Goal: Task Accomplishment & Management: Complete application form

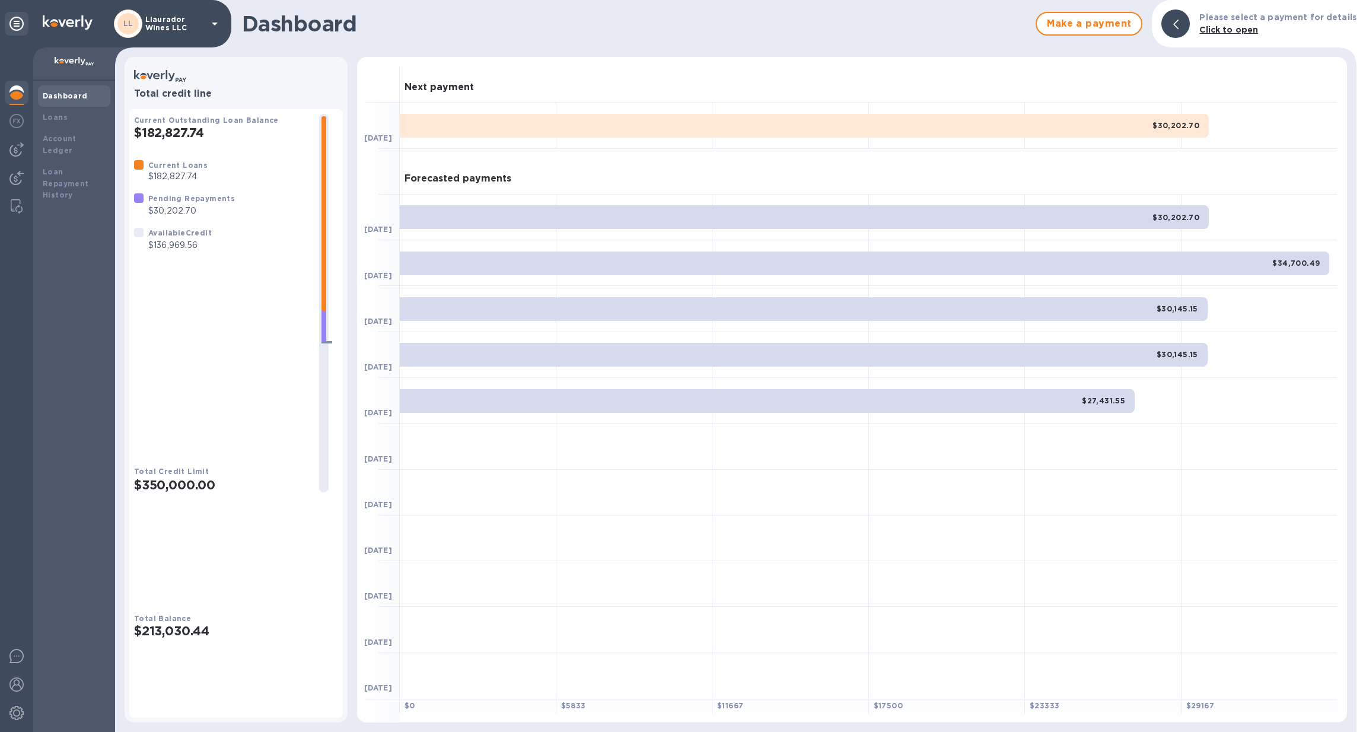
click at [55, 167] on b "Loan Repayment History" at bounding box center [66, 183] width 46 height 33
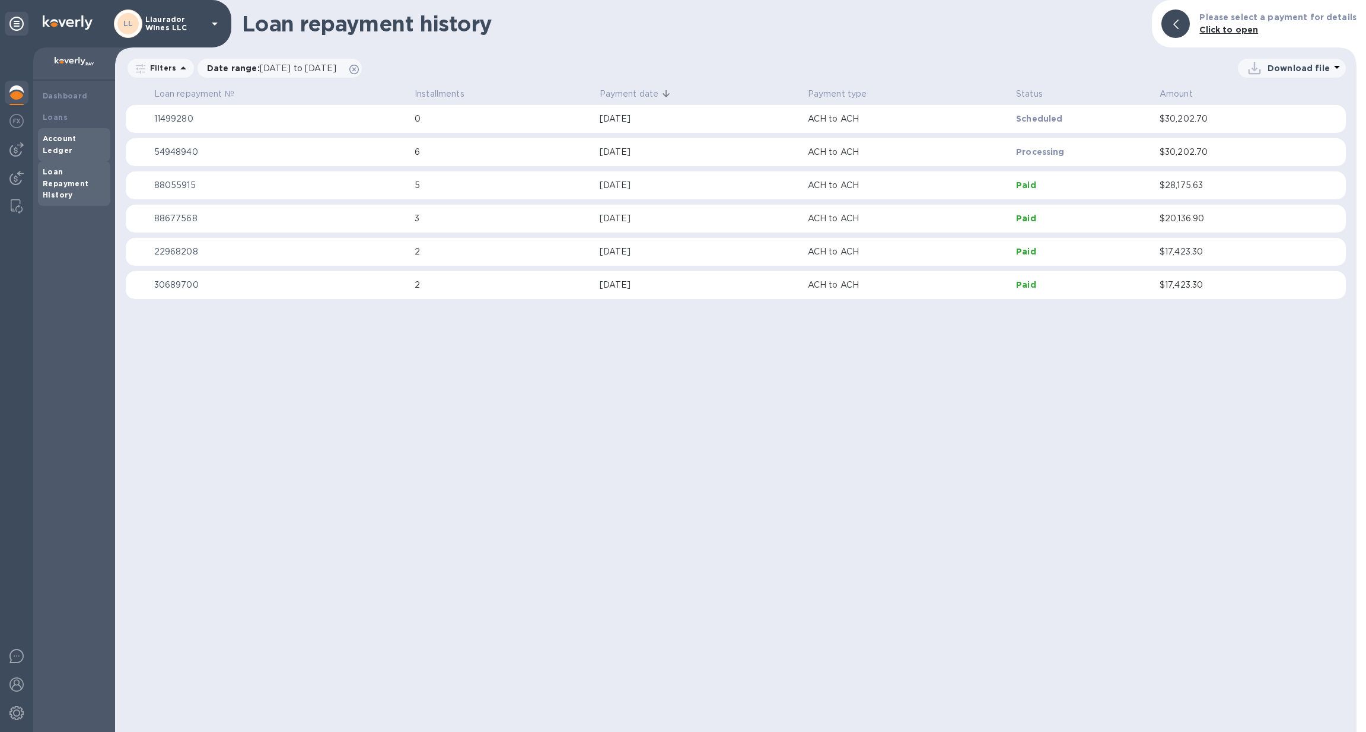
drag, startPoint x: 358, startPoint y: 122, endPoint x: 63, endPoint y: 136, distance: 294.5
click at [63, 136] on b "Account Ledger" at bounding box center [60, 144] width 34 height 21
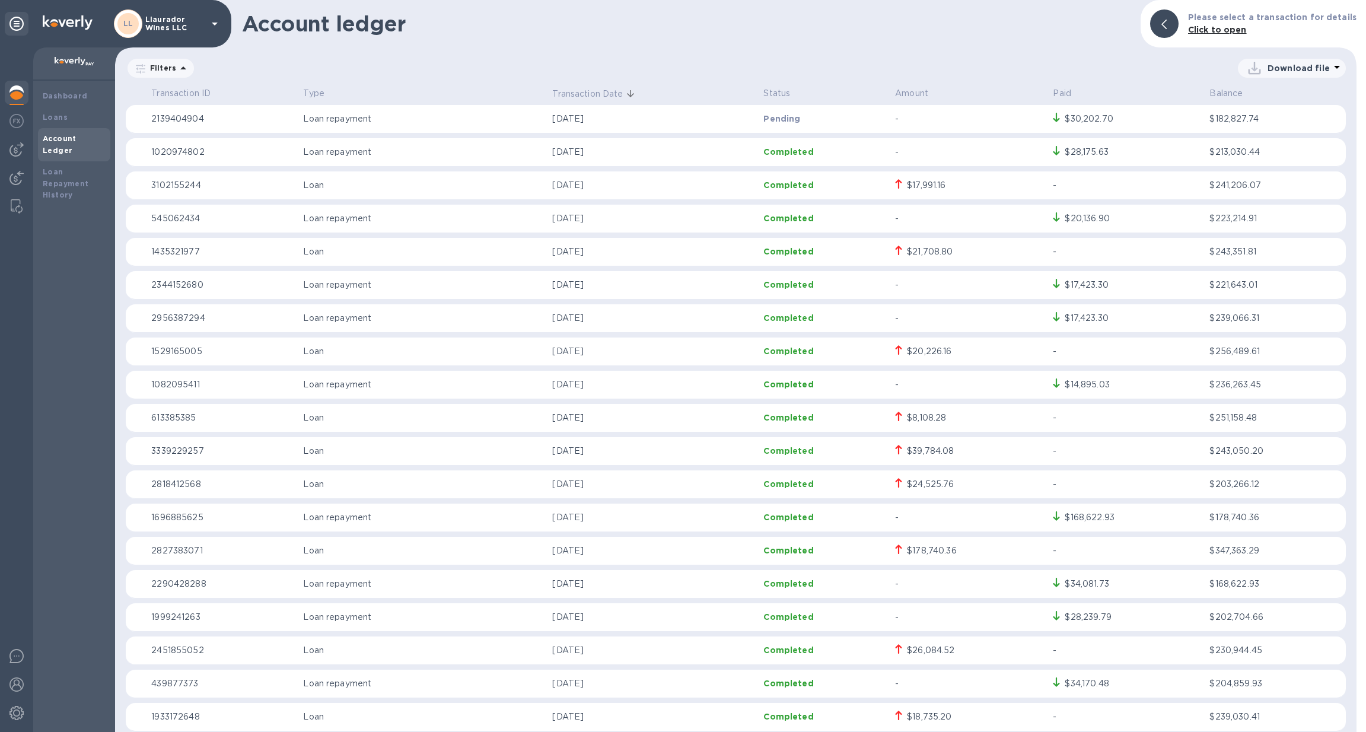
click at [59, 119] on b "Loans" at bounding box center [55, 117] width 25 height 9
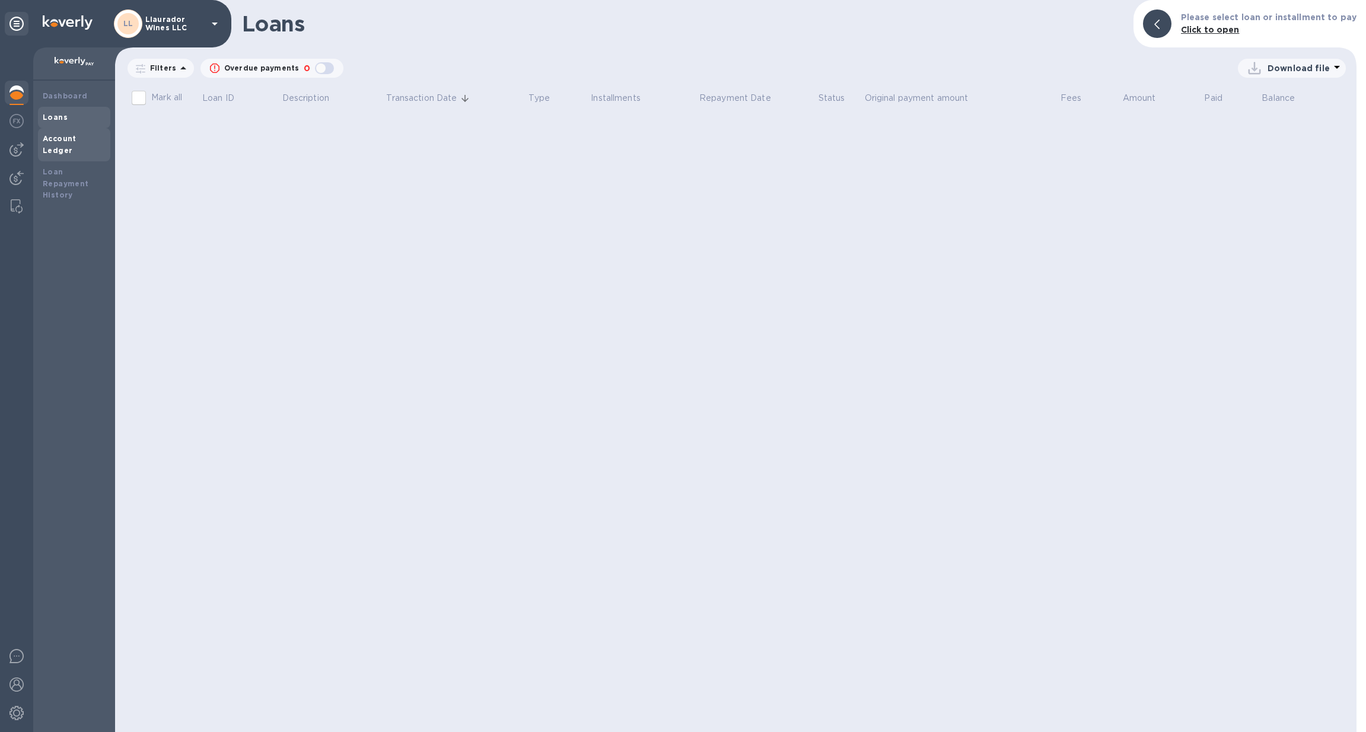
click at [62, 99] on b "Dashboard" at bounding box center [65, 95] width 45 height 9
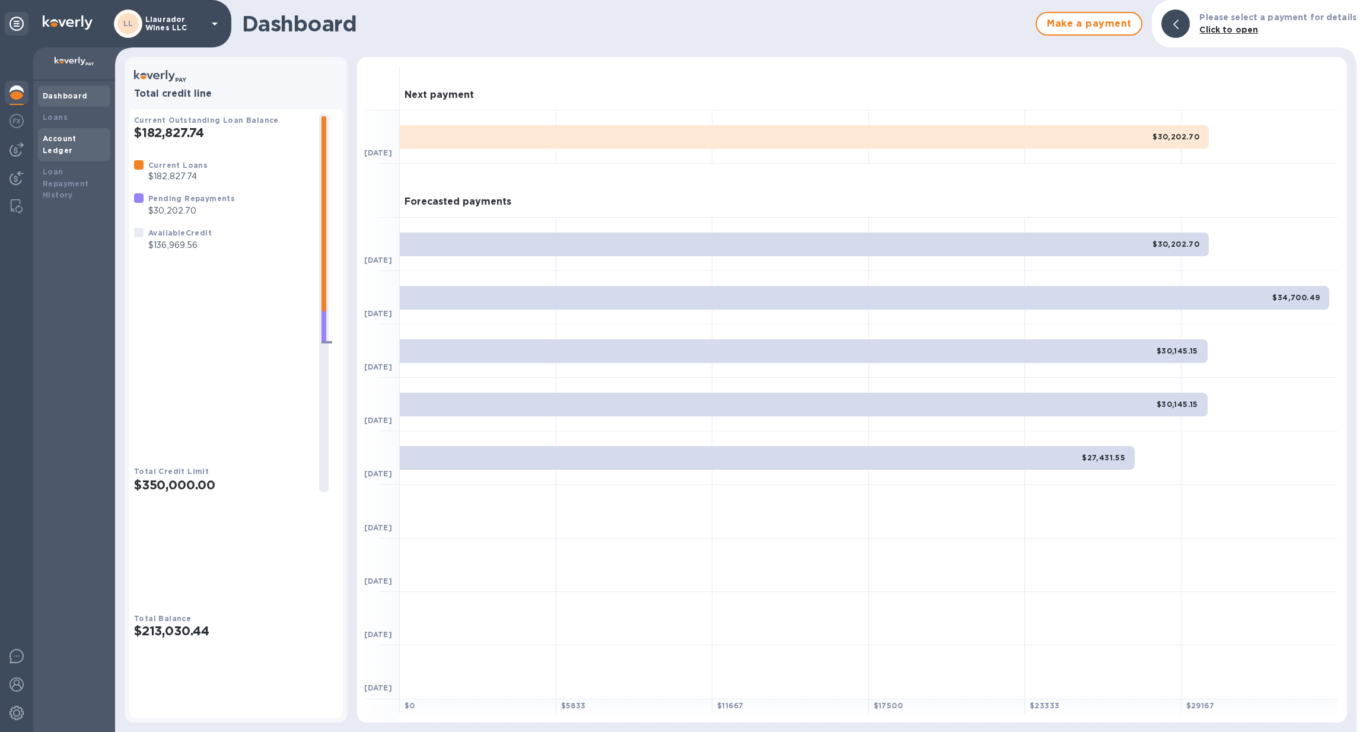
click at [21, 121] on img at bounding box center [16, 121] width 14 height 14
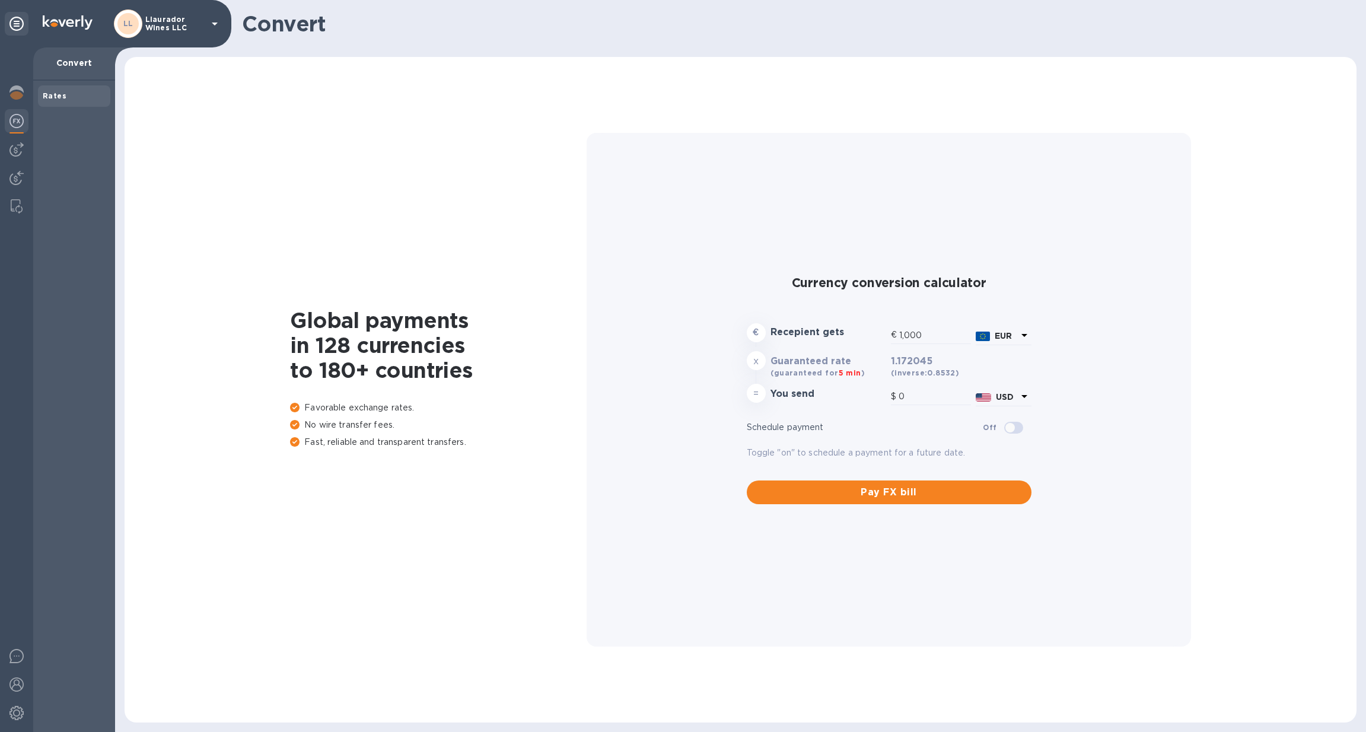
type input "1,172.05"
click at [20, 152] on img at bounding box center [16, 149] width 14 height 14
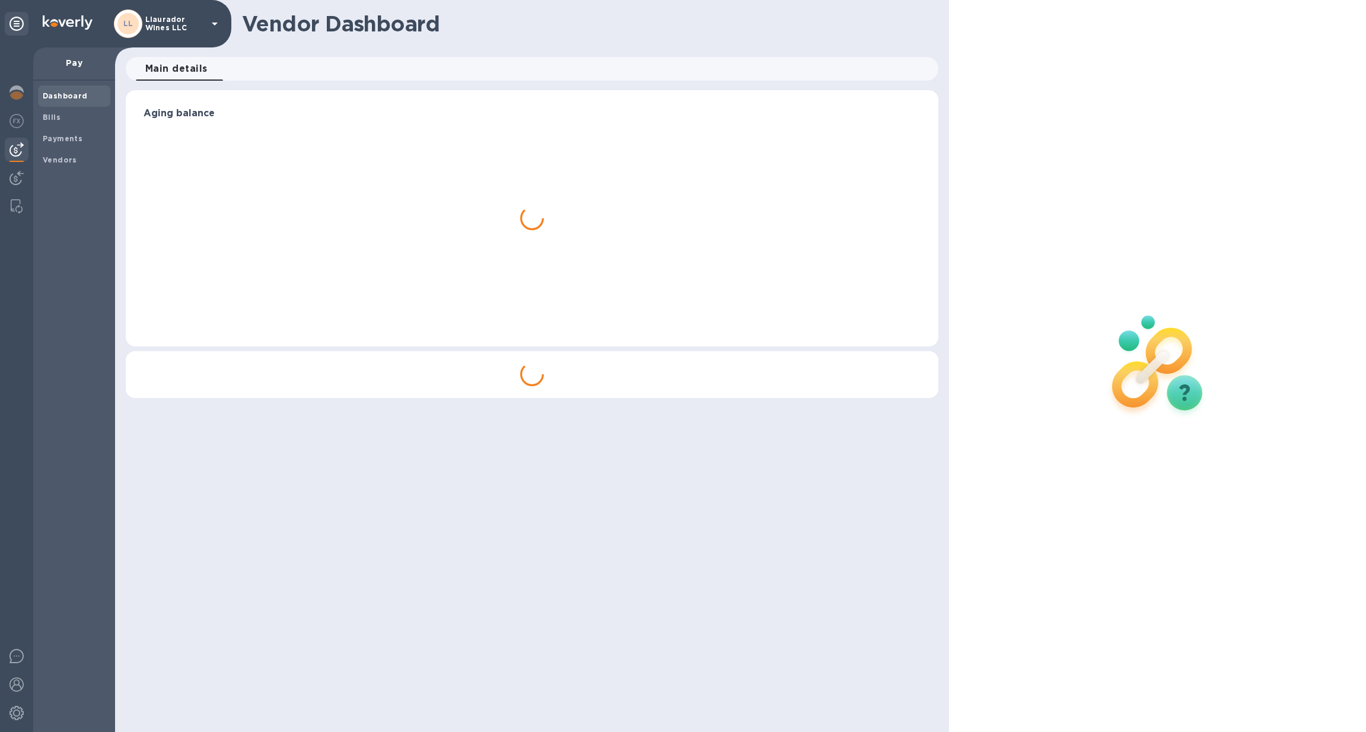
click at [15, 176] on img at bounding box center [16, 178] width 14 height 14
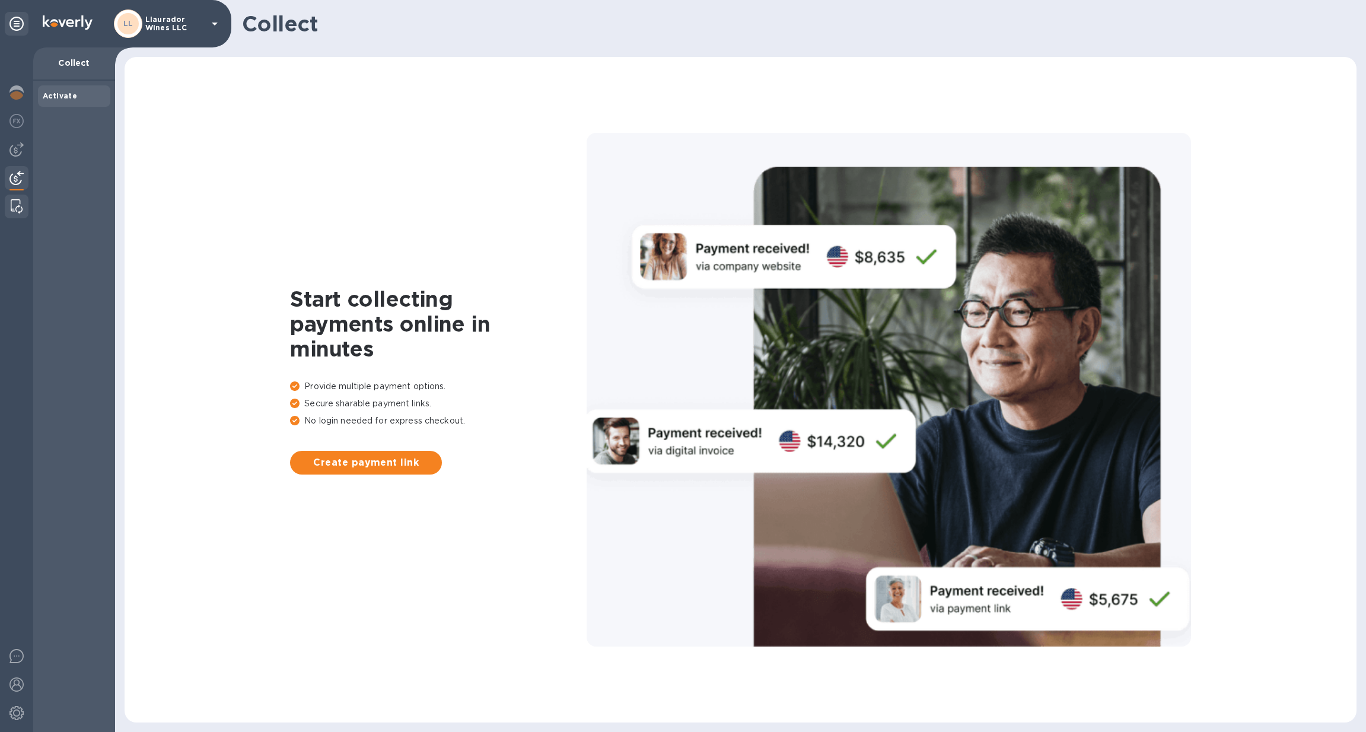
drag, startPoint x: 63, startPoint y: 136, endPoint x: 13, endPoint y: 212, distance: 91.1
click at [13, 212] on img at bounding box center [17, 206] width 12 height 14
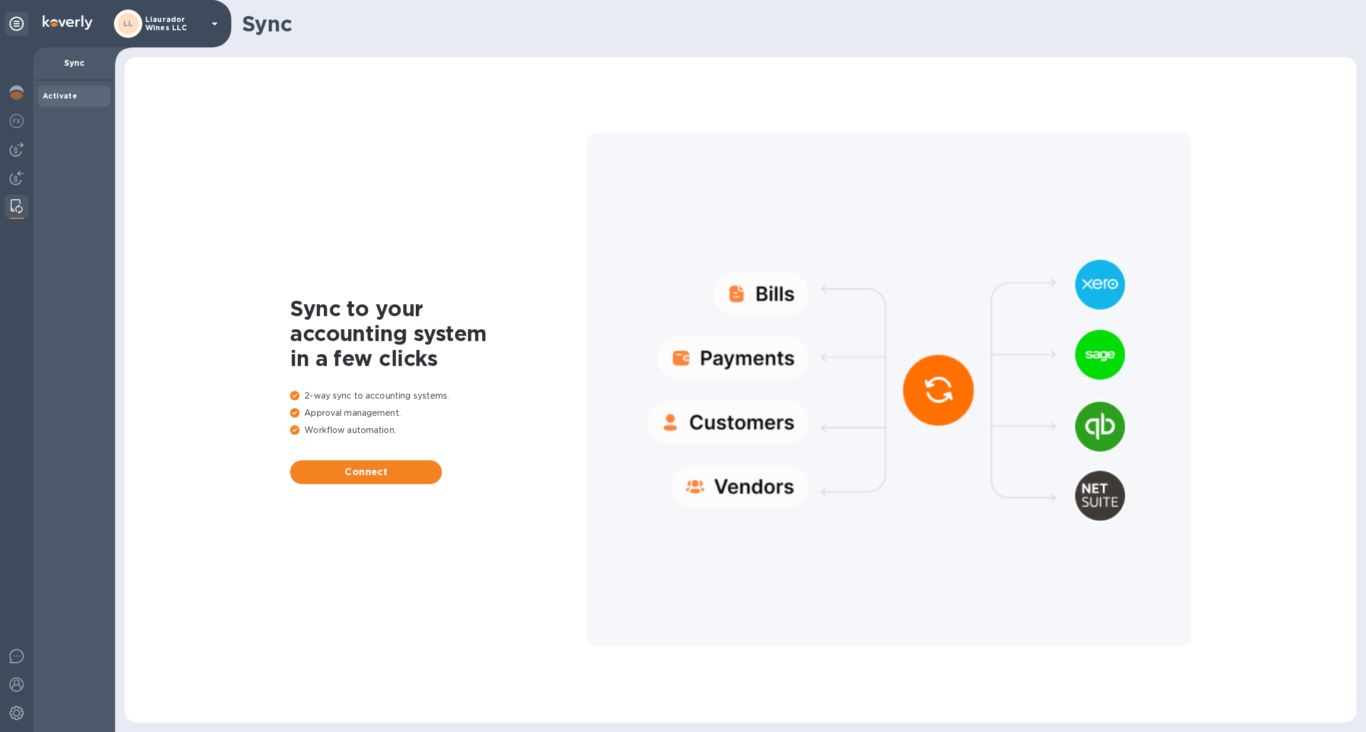
click at [21, 183] on img at bounding box center [16, 178] width 14 height 14
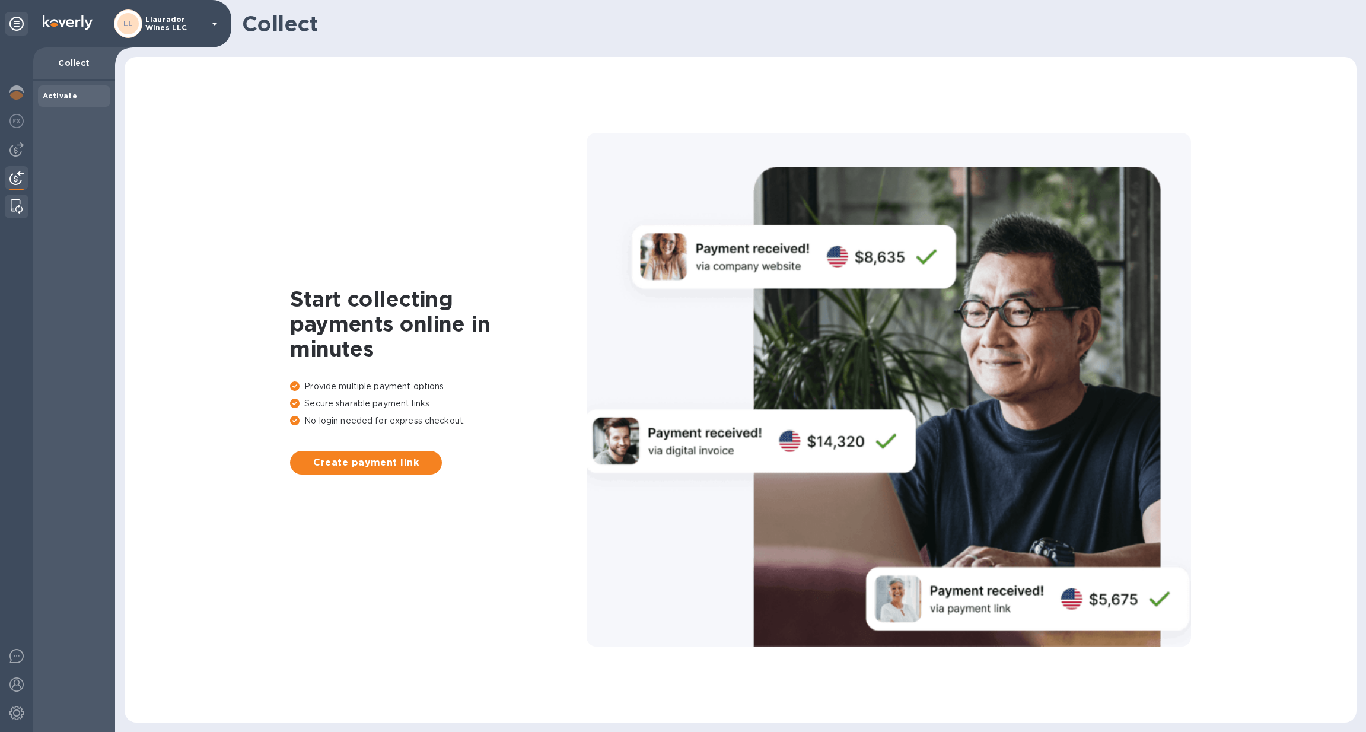
click at [22, 154] on img at bounding box center [16, 149] width 14 height 14
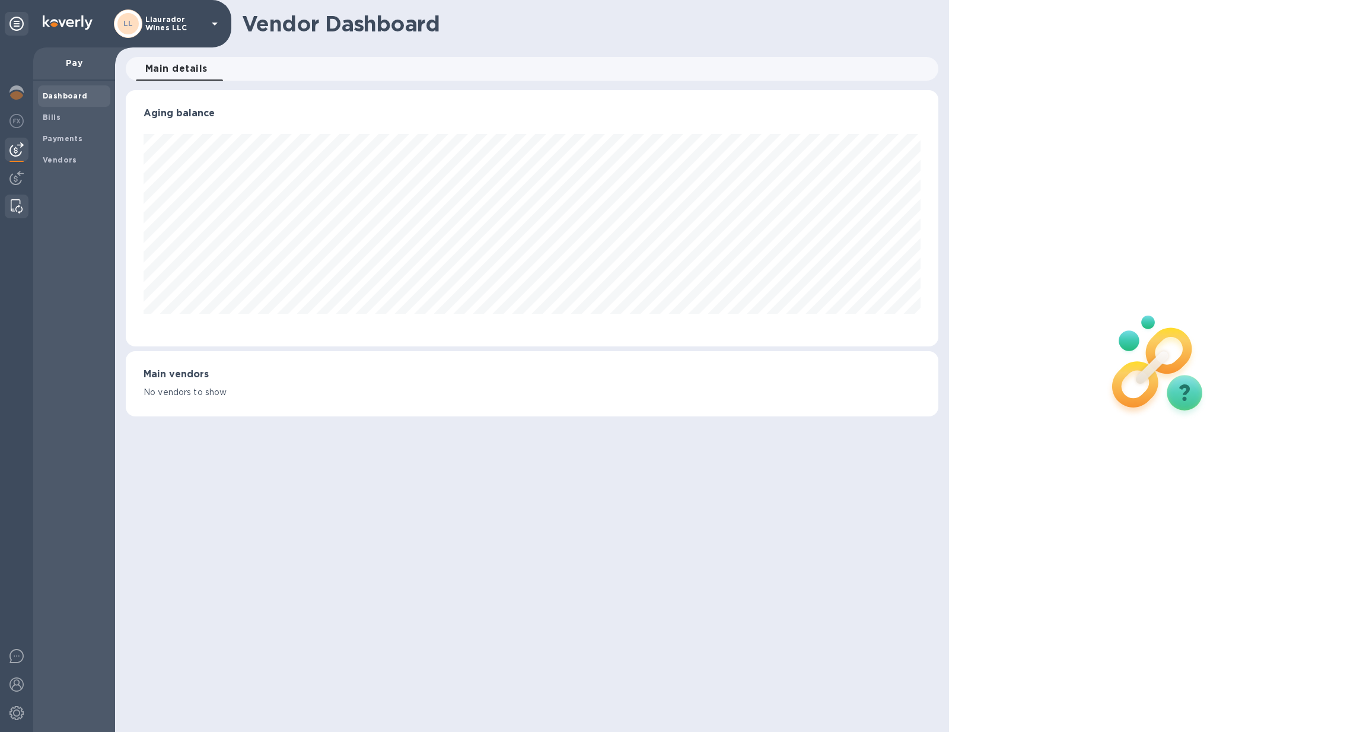
scroll to position [256, 812]
click at [15, 177] on img at bounding box center [16, 178] width 14 height 14
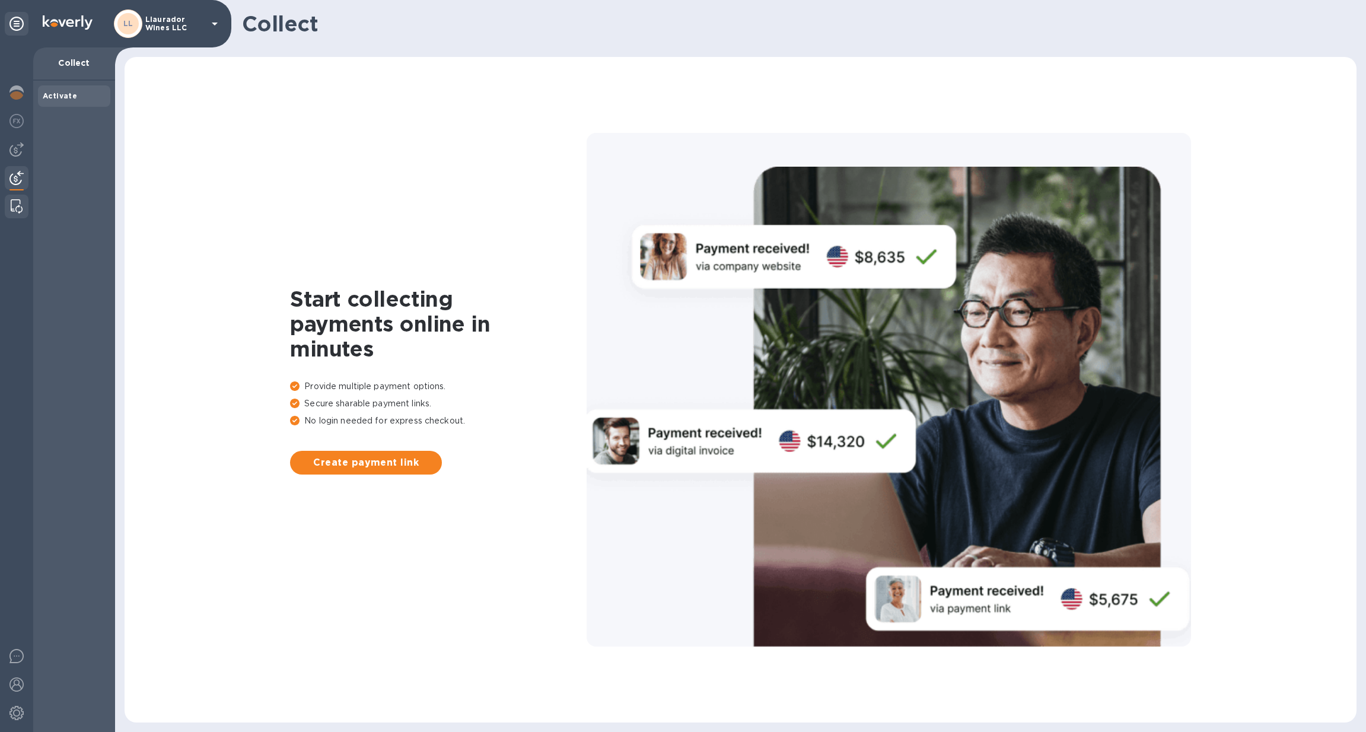
click at [17, 149] on img at bounding box center [16, 149] width 14 height 14
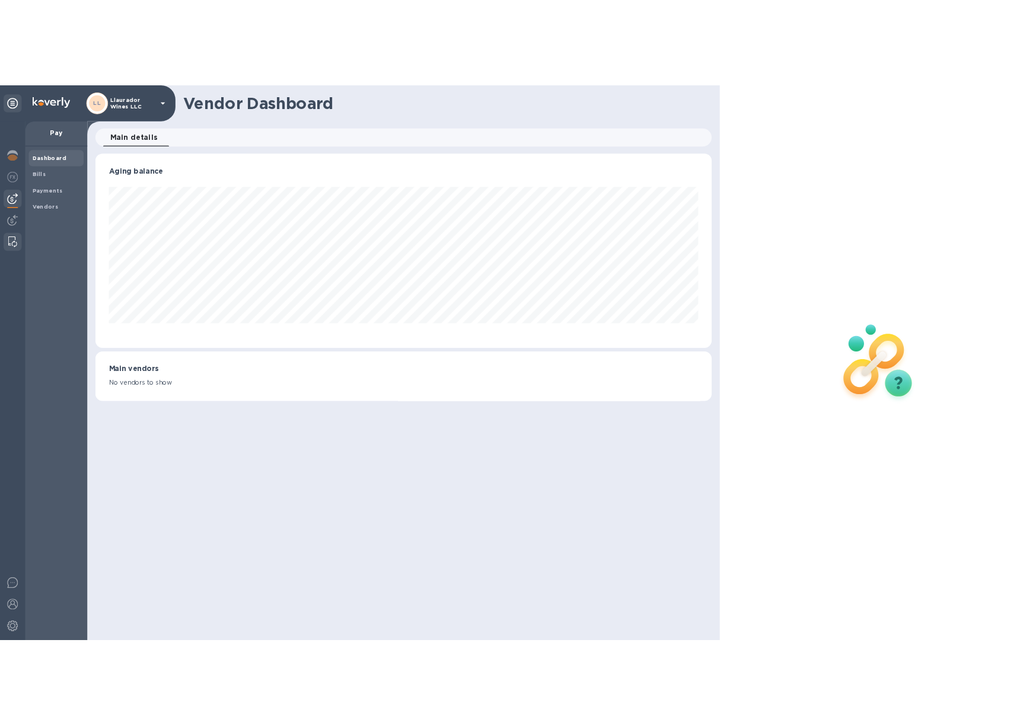
scroll to position [256, 812]
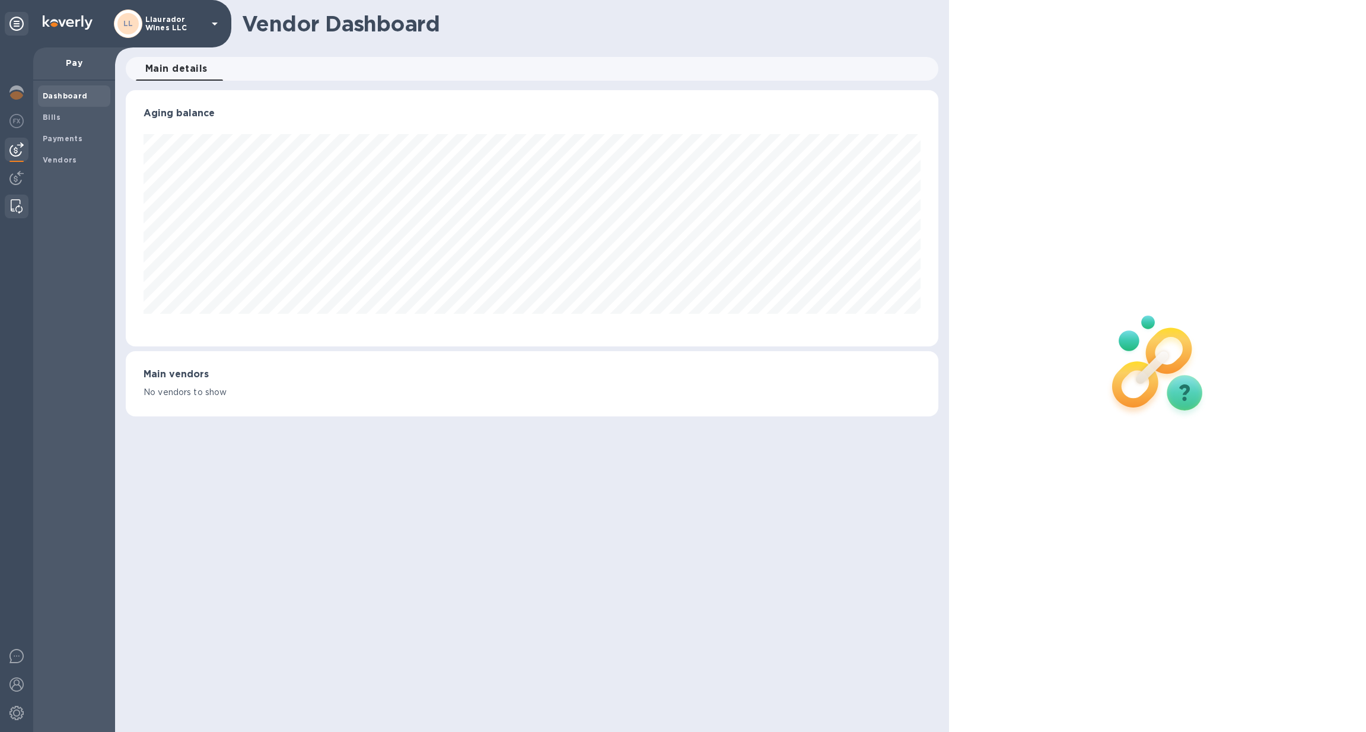
click at [47, 116] on b "Bills" at bounding box center [52, 117] width 18 height 9
click at [48, 117] on b "Bills" at bounding box center [52, 117] width 18 height 9
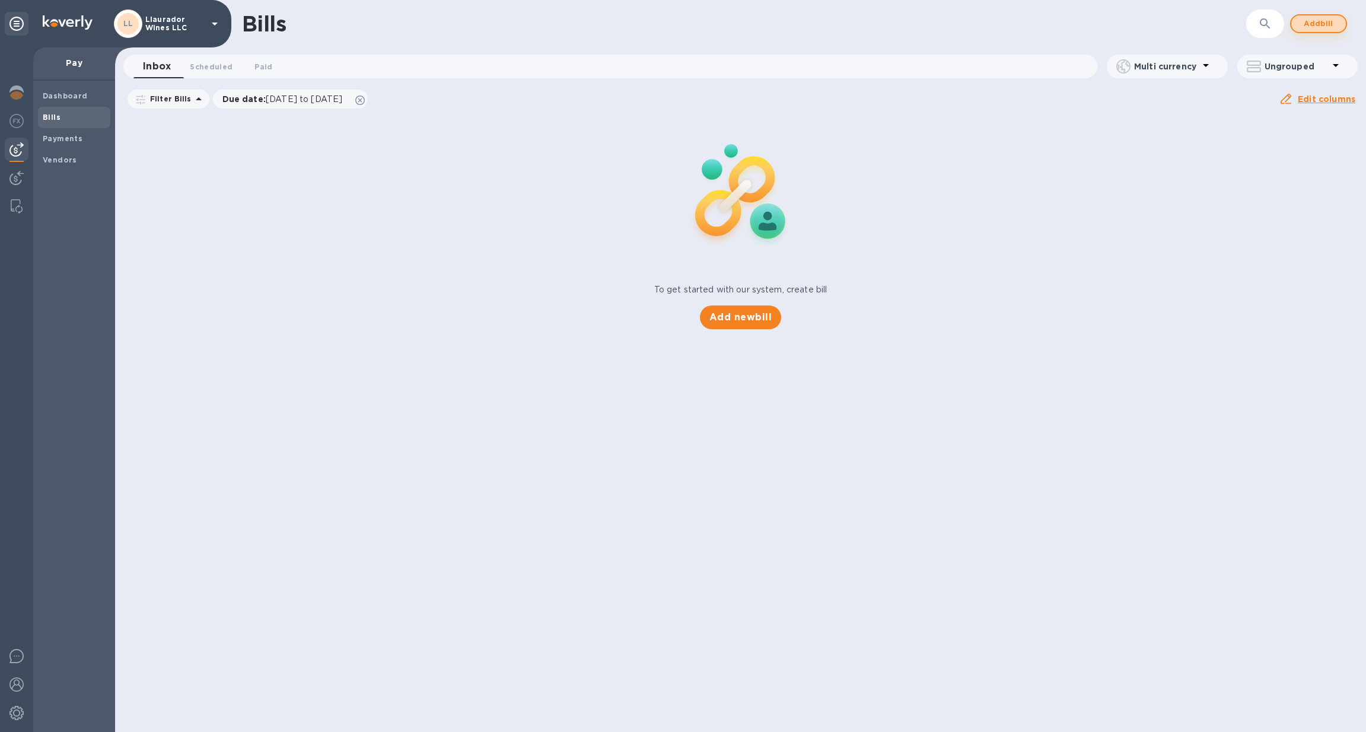
click at [1325, 20] on span "Add bill" at bounding box center [1318, 24] width 36 height 14
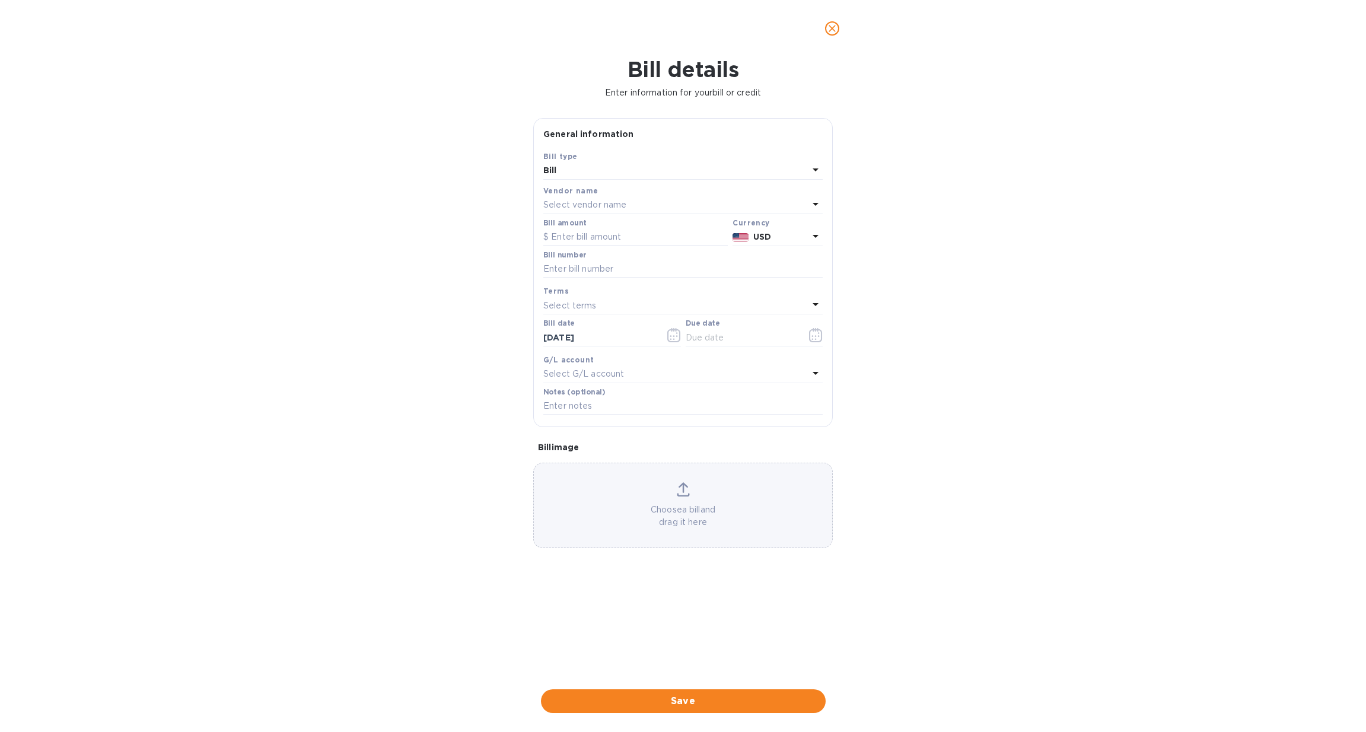
click at [589, 201] on p "Select vendor name" at bounding box center [584, 205] width 83 height 12
click at [603, 232] on input "text" at bounding box center [683, 238] width 209 height 18
type input "l"
type input "pair"
drag, startPoint x: 633, startPoint y: 243, endPoint x: 635, endPoint y: 272, distance: 29.7
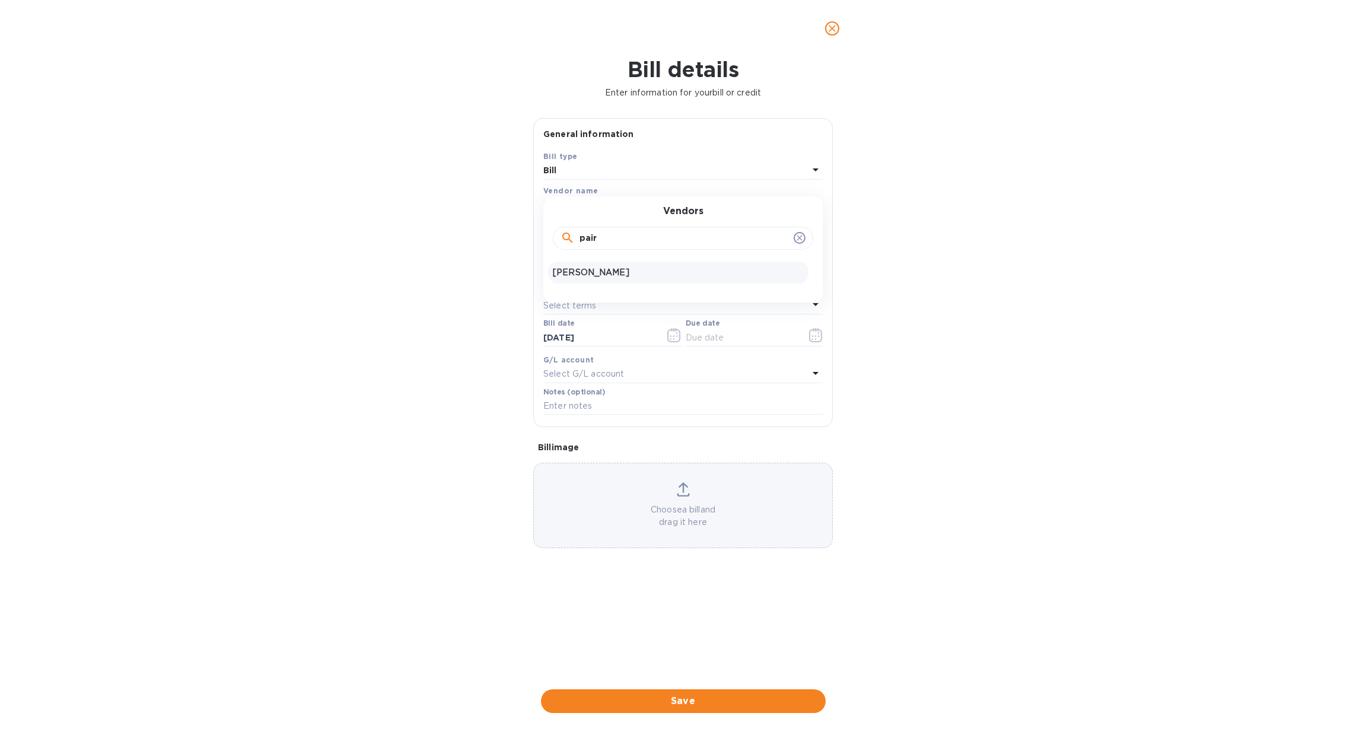
click at [635, 272] on p "[PERSON_NAME]" at bounding box center [678, 272] width 251 height 12
click at [588, 234] on input "text" at bounding box center [635, 237] width 184 height 18
paste input "5,295."
type input "5,295"
click at [808, 233] on p "USD" at bounding box center [780, 237] width 55 height 12
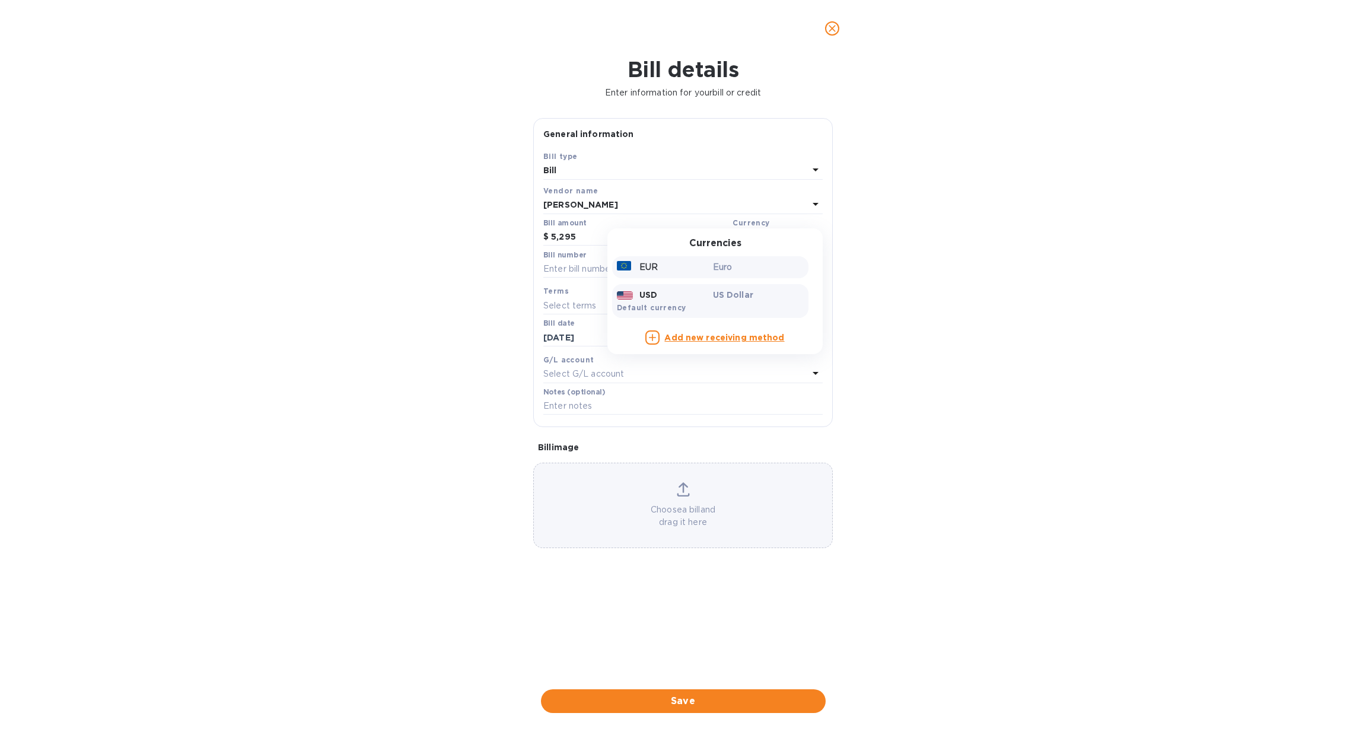
click at [693, 273] on div "EUR" at bounding box center [662, 267] width 96 height 17
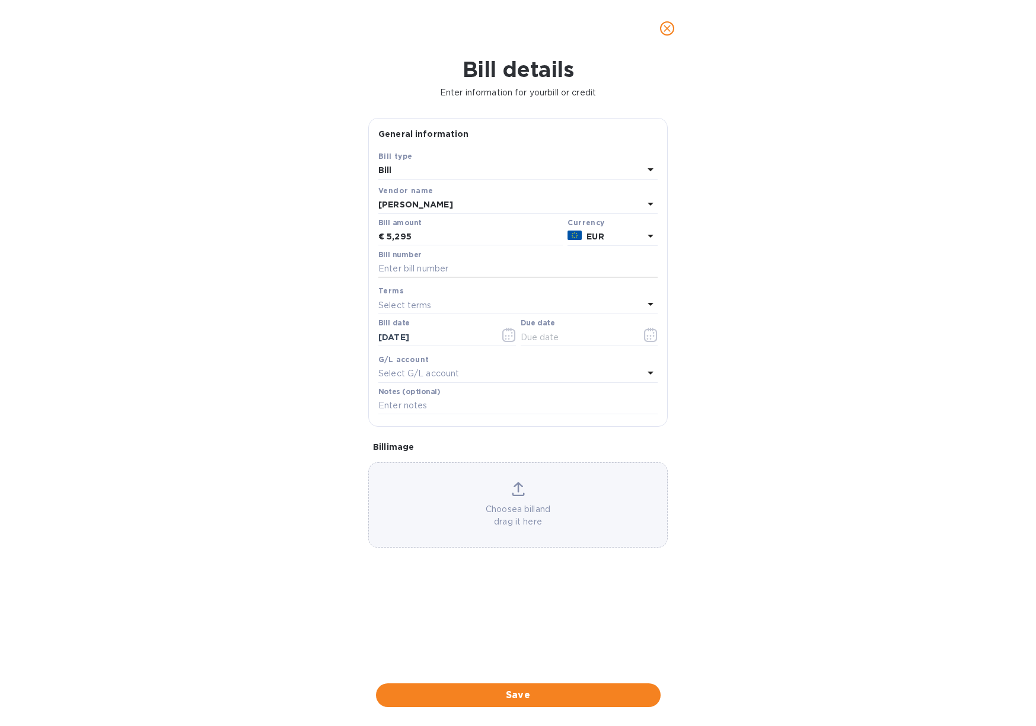
click at [401, 264] on input "text" at bounding box center [517, 269] width 279 height 18
paste input "06-25"
type input "4/14 Invoice 06-25"
click at [412, 308] on p "Select terms" at bounding box center [404, 305] width 53 height 12
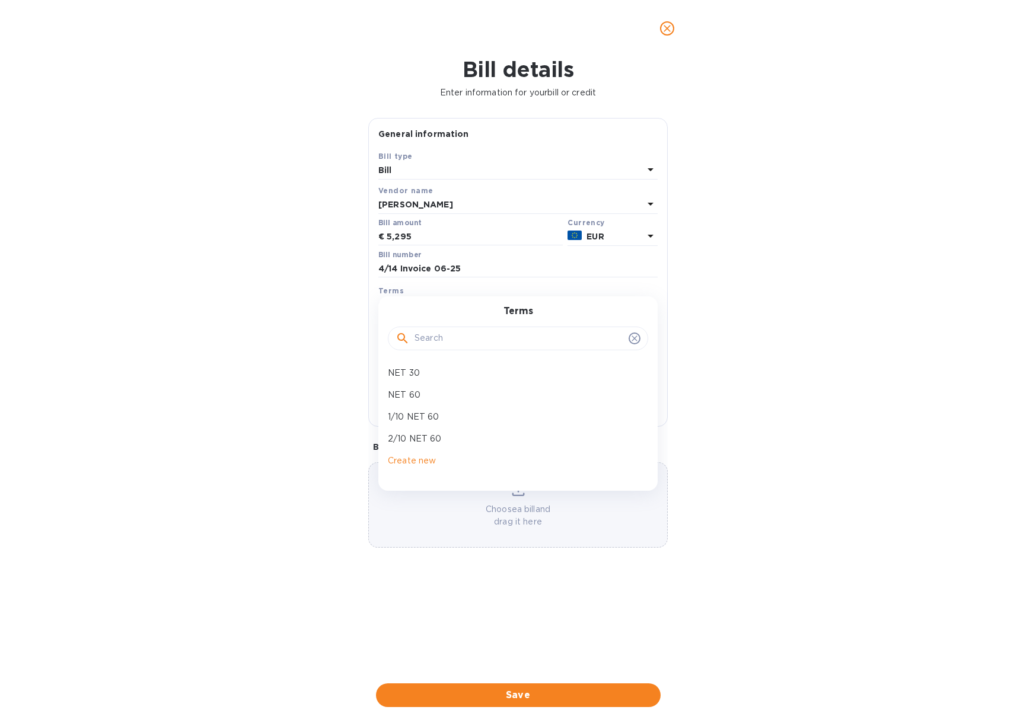
drag, startPoint x: 423, startPoint y: 369, endPoint x: 310, endPoint y: 380, distance: 113.8
click at [422, 369] on p "NET 30" at bounding box center [513, 373] width 251 height 12
type input "[DATE]"
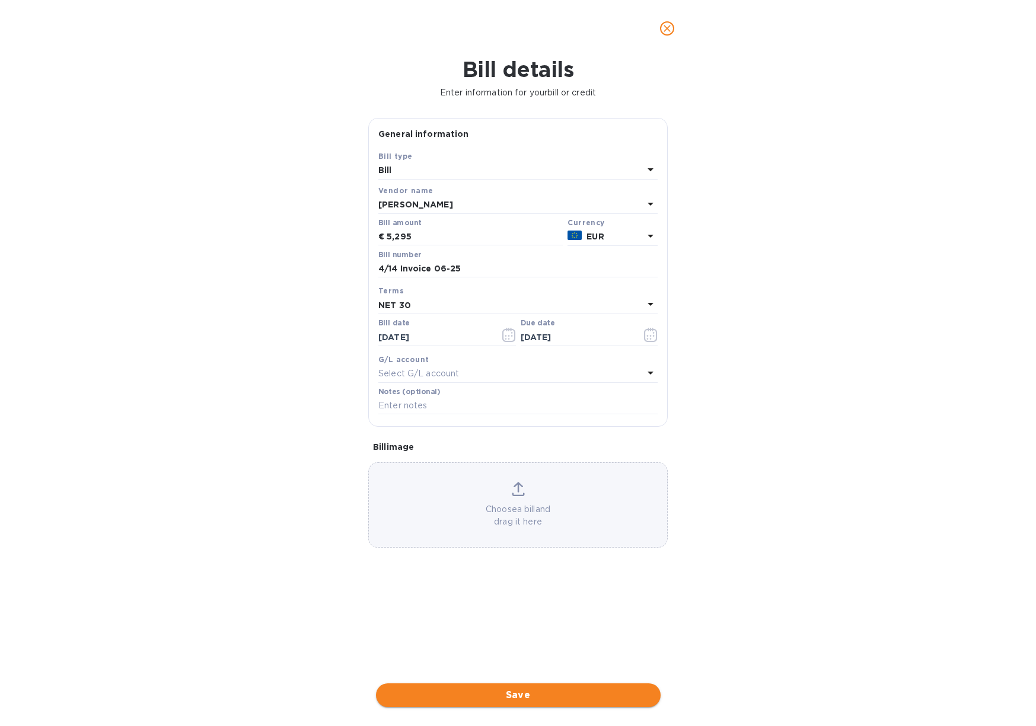
click at [559, 688] on span "Save" at bounding box center [518, 695] width 266 height 14
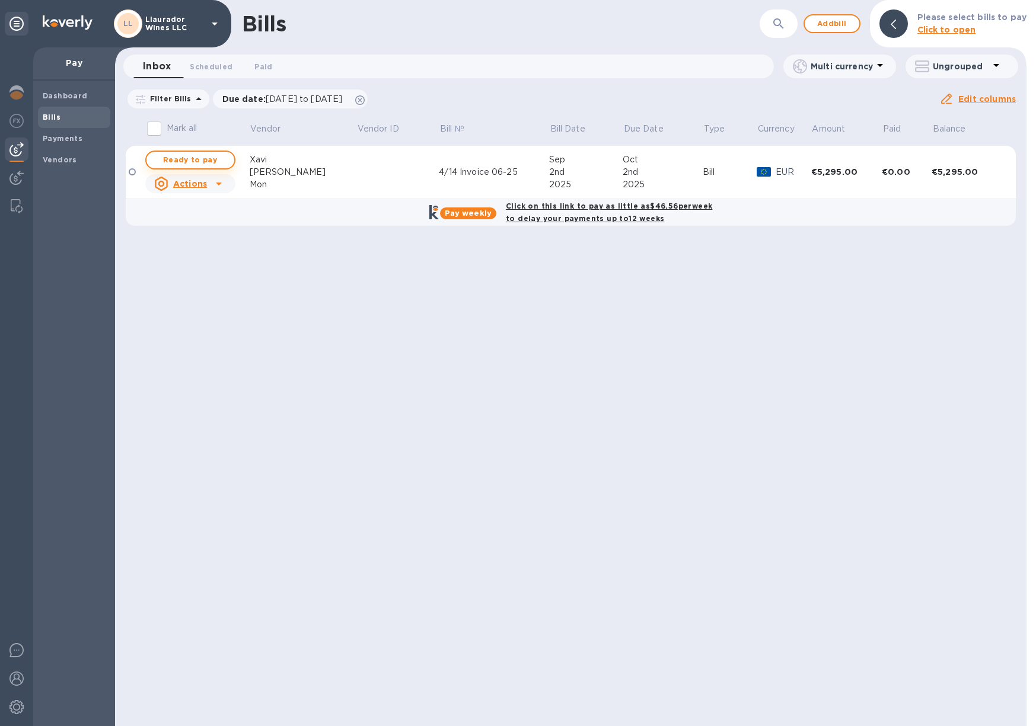
click at [181, 160] on span "Ready to pay" at bounding box center [190, 160] width 69 height 14
checkbox input "true"
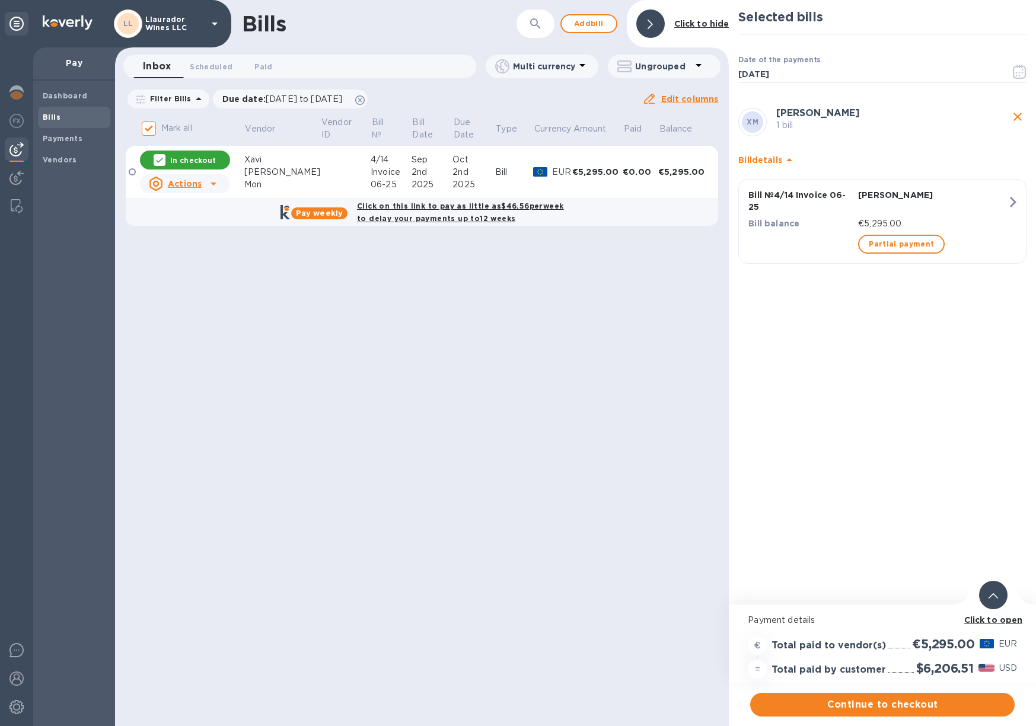
click at [983, 622] on b "Click to open" at bounding box center [993, 620] width 59 height 9
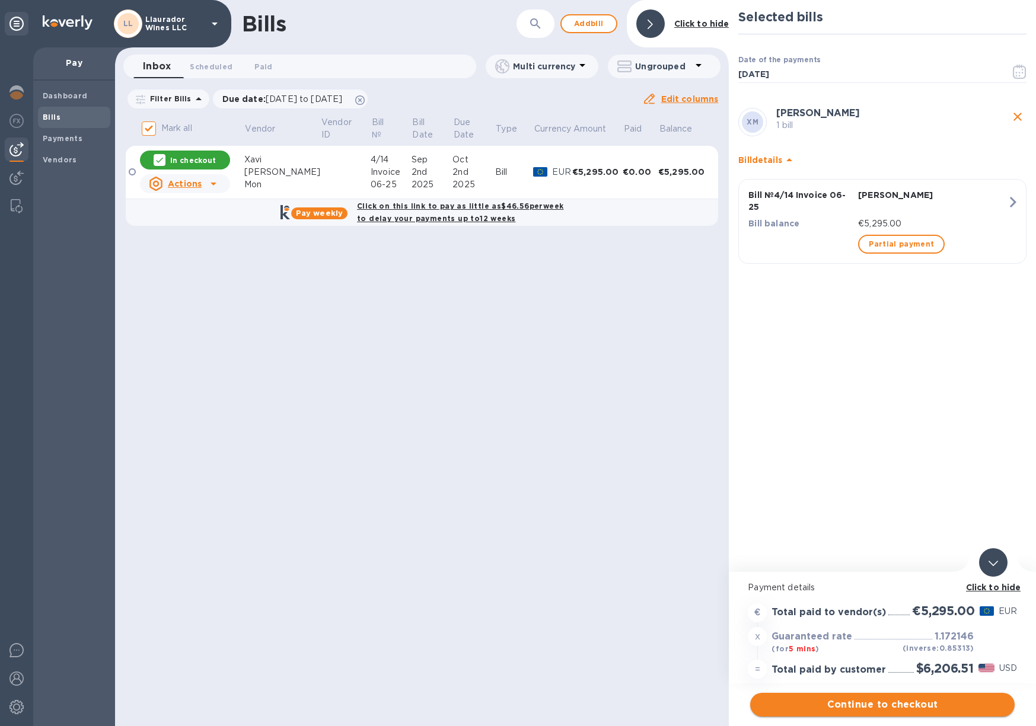
click at [912, 705] on span "Continue to checkout" at bounding box center [883, 705] width 246 height 14
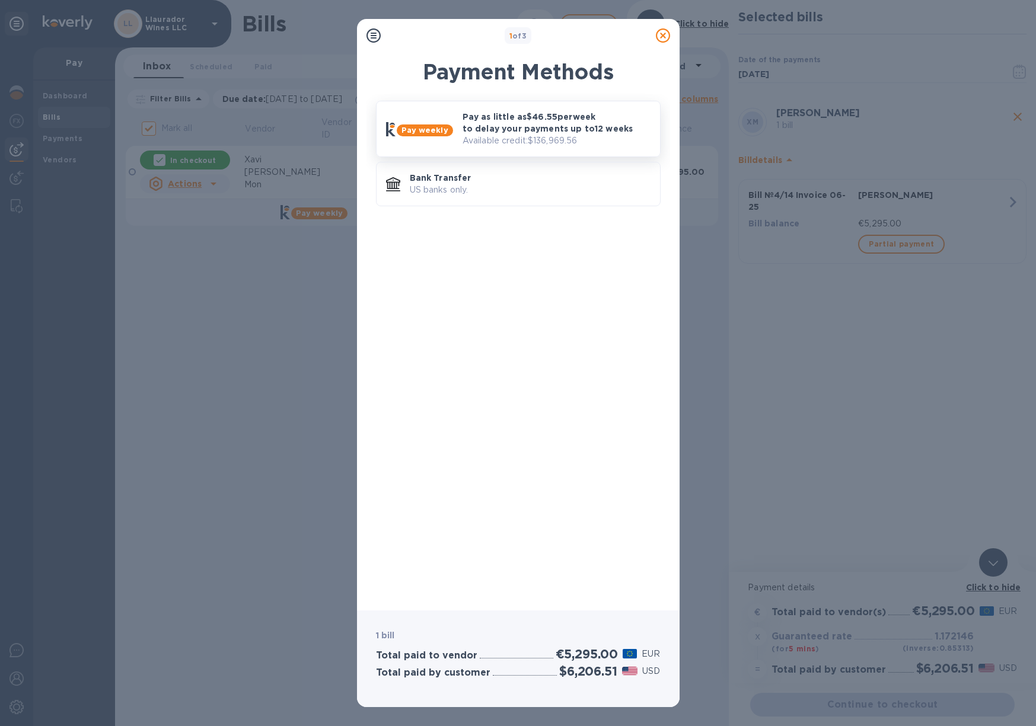
click at [498, 128] on p "Pay as little as $46.55 per week to delay your payments up to 12 weeks" at bounding box center [557, 123] width 188 height 24
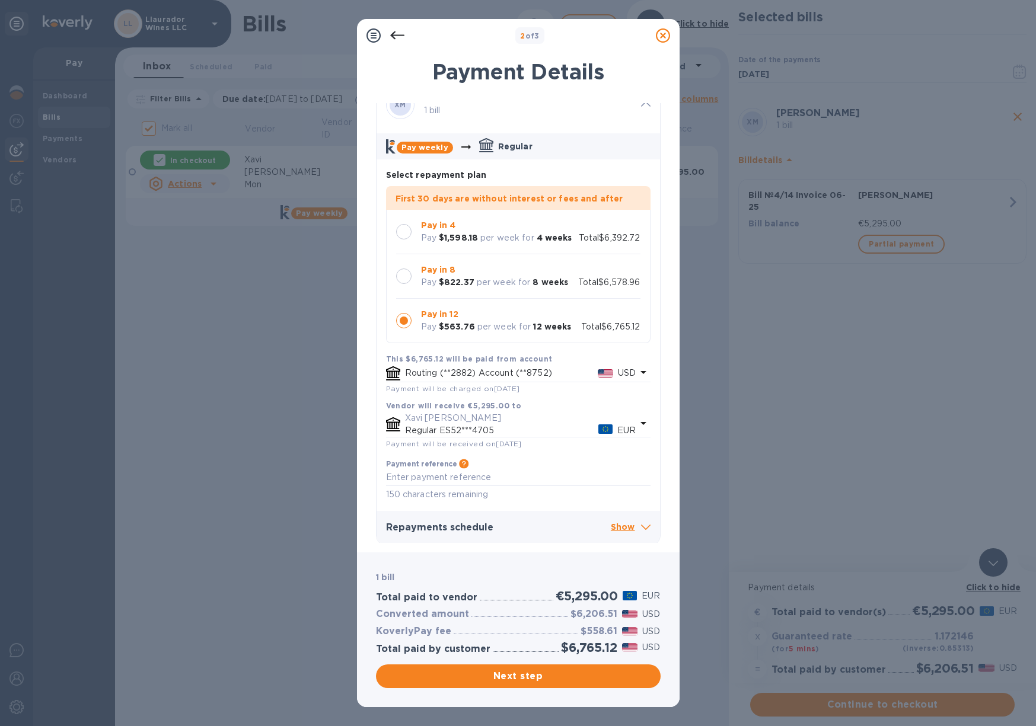
click at [406, 275] on div at bounding box center [403, 276] width 15 height 15
click at [408, 226] on div at bounding box center [403, 231] width 15 height 15
click at [566, 670] on span "Next step" at bounding box center [518, 677] width 266 height 14
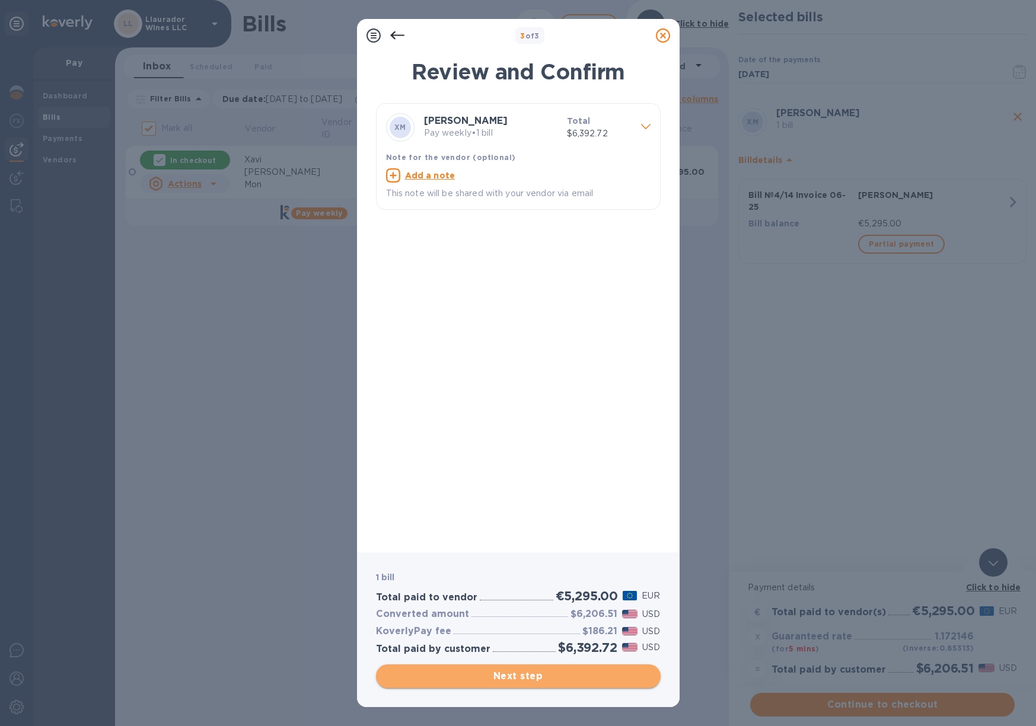
click at [533, 675] on span "Next step" at bounding box center [518, 677] width 266 height 14
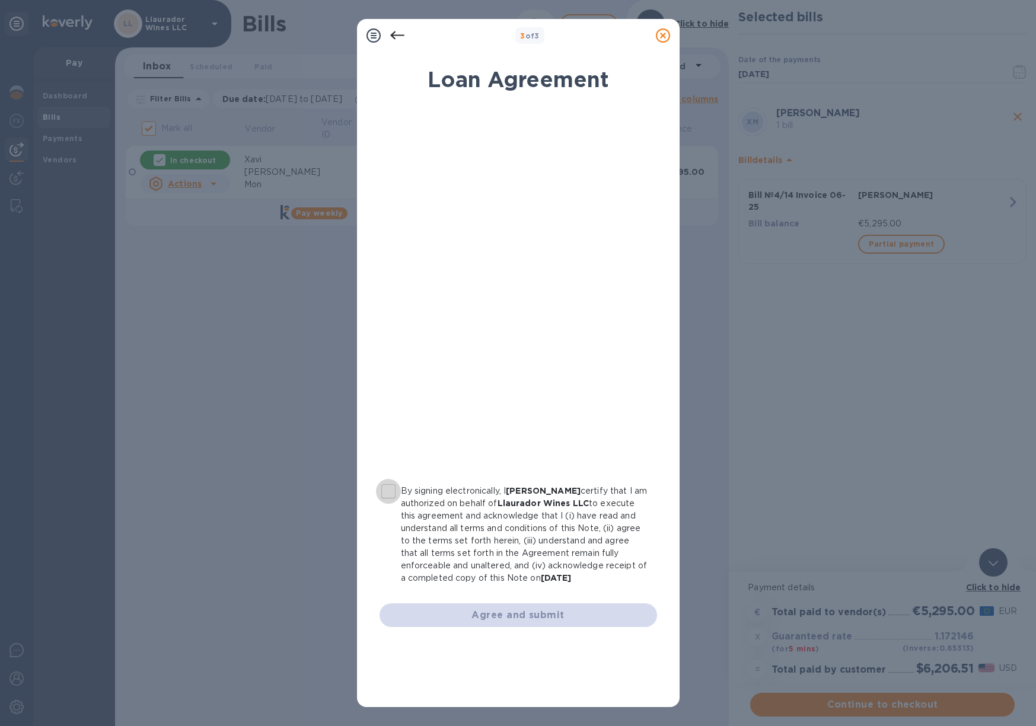
click at [384, 490] on input "By signing electronically, I [PERSON_NAME] certify that I am authorized on beha…" at bounding box center [388, 491] width 25 height 25
checkbox input "true"
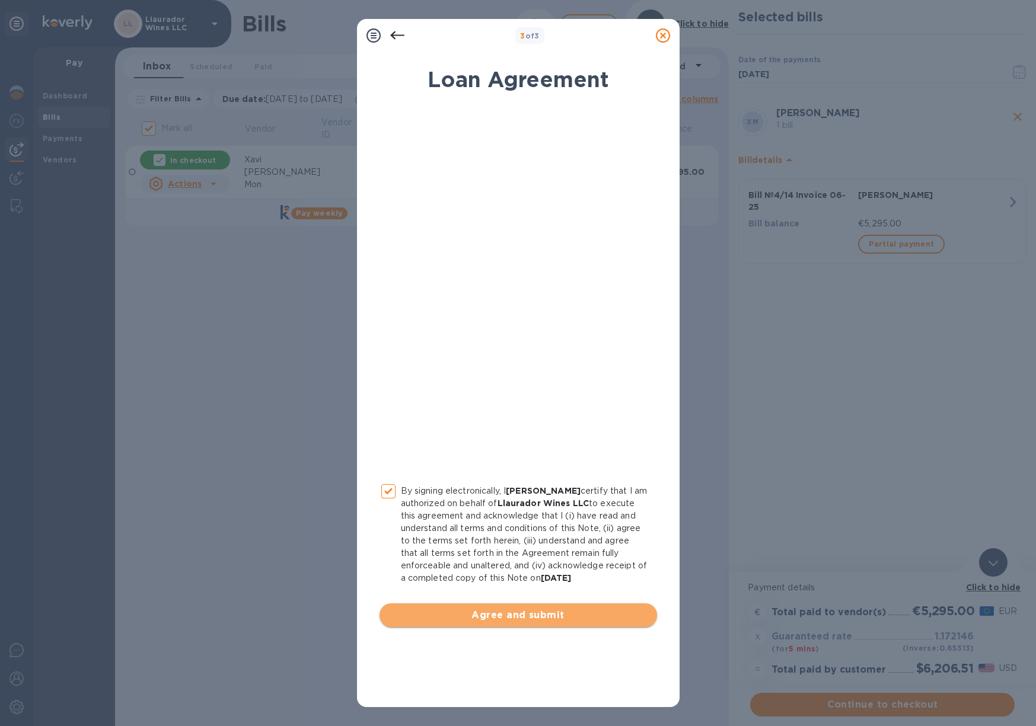
click at [577, 620] on span "Agree and submit" at bounding box center [518, 615] width 259 height 14
